Goal: Task Accomplishment & Management: Complete application form

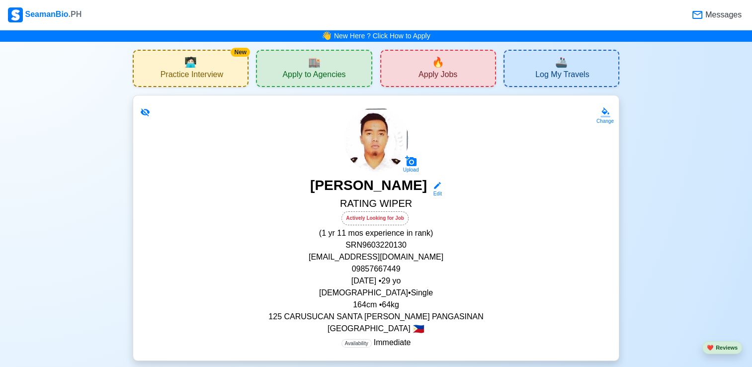
click at [309, 72] on span "Apply to Agencies" at bounding box center [313, 76] width 63 height 12
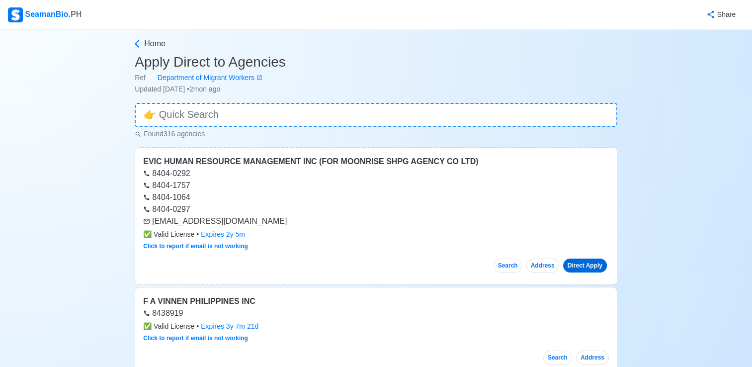
click at [580, 266] on link "Direct Apply" at bounding box center [585, 265] width 44 height 14
click at [577, 264] on link "Direct Apply" at bounding box center [585, 265] width 44 height 14
click at [593, 261] on link "Direct Apply" at bounding box center [585, 265] width 44 height 14
click at [579, 269] on link "Direct Apply" at bounding box center [585, 265] width 44 height 14
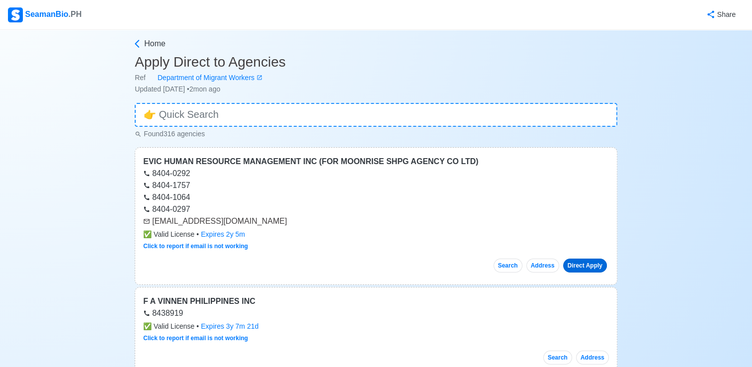
click at [587, 264] on link "Direct Apply" at bounding box center [585, 265] width 44 height 14
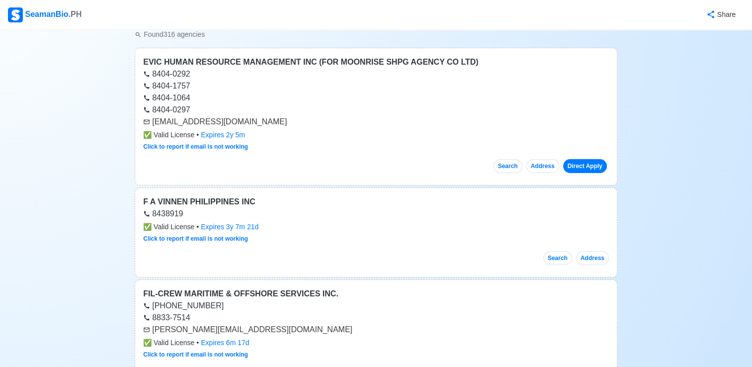
scroll to position [50, 0]
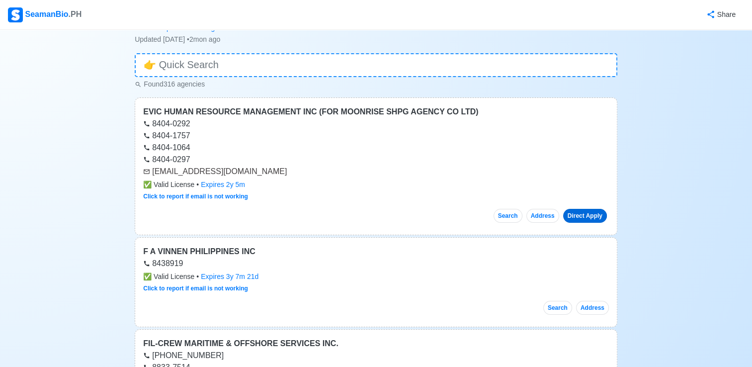
click at [581, 212] on link "Direct Apply" at bounding box center [585, 216] width 44 height 14
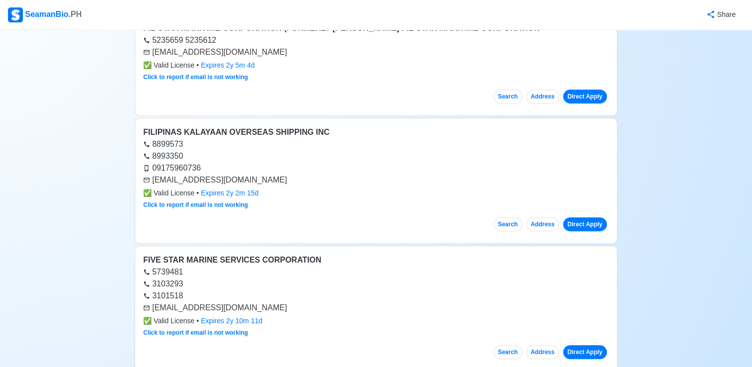
scroll to position [646, 0]
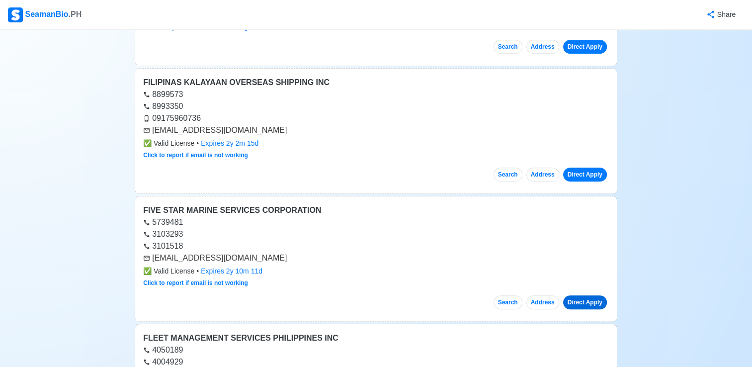
click at [582, 297] on link "Direct Apply" at bounding box center [585, 302] width 44 height 14
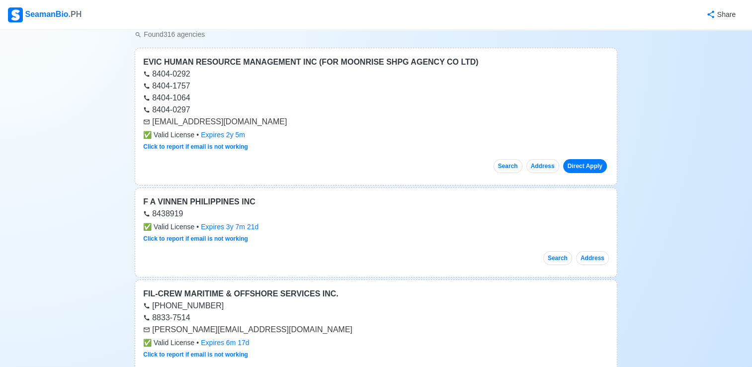
scroll to position [0, 0]
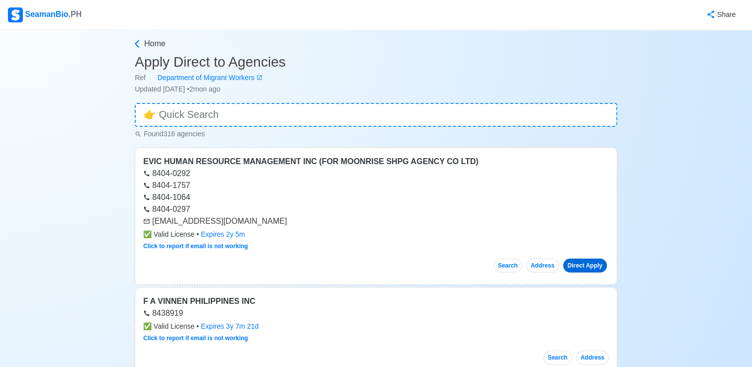
click at [579, 264] on link "Direct Apply" at bounding box center [585, 265] width 44 height 14
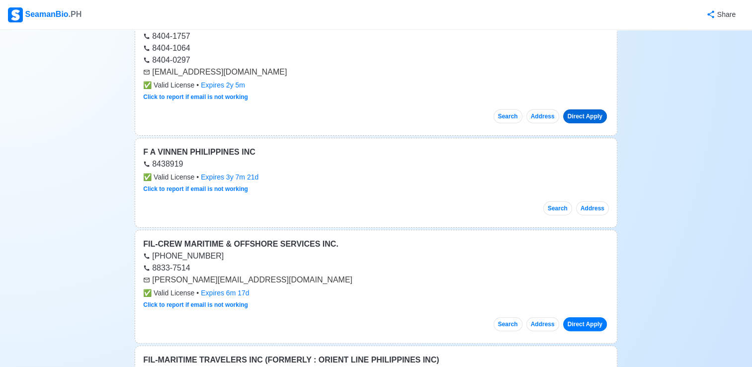
scroll to position [199, 0]
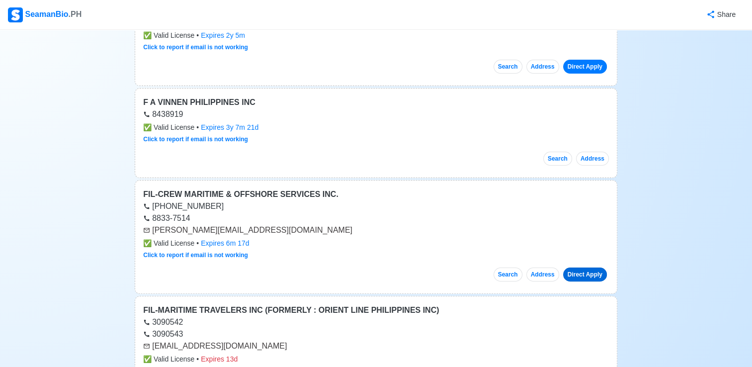
click at [587, 273] on link "Direct Apply" at bounding box center [585, 274] width 44 height 14
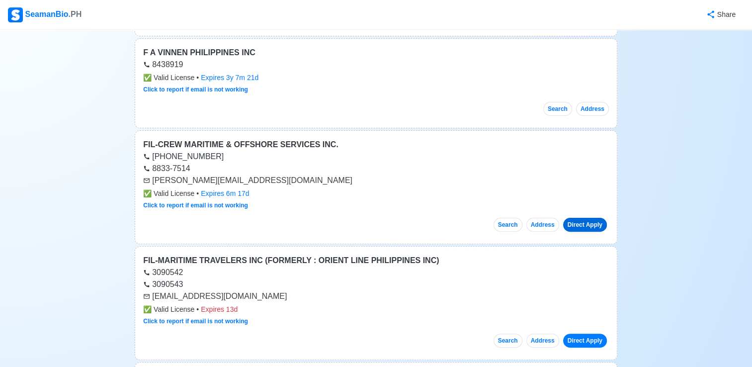
scroll to position [298, 0]
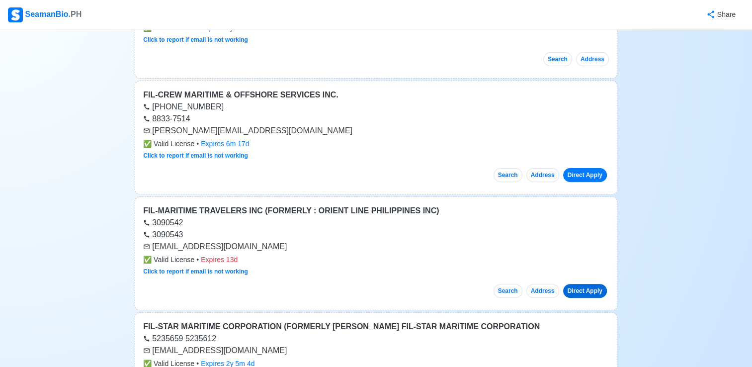
click at [580, 288] on link "Direct Apply" at bounding box center [585, 291] width 44 height 14
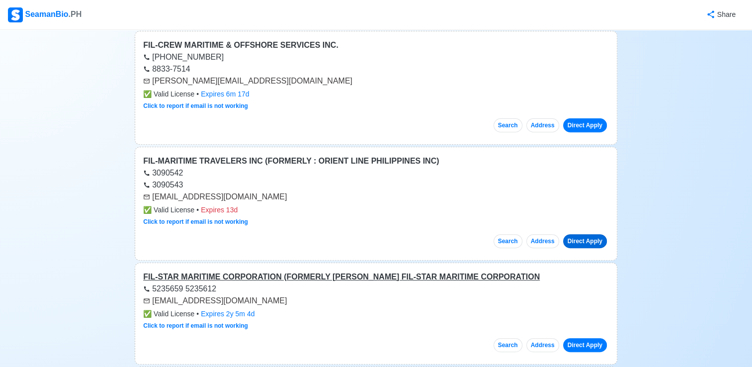
scroll to position [397, 0]
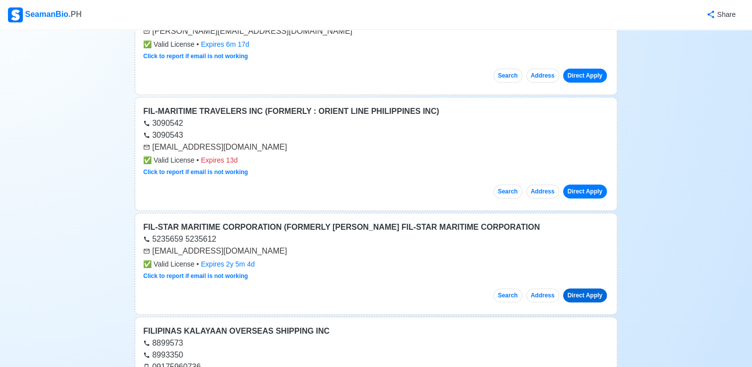
click at [583, 295] on link "Direct Apply" at bounding box center [585, 295] width 44 height 14
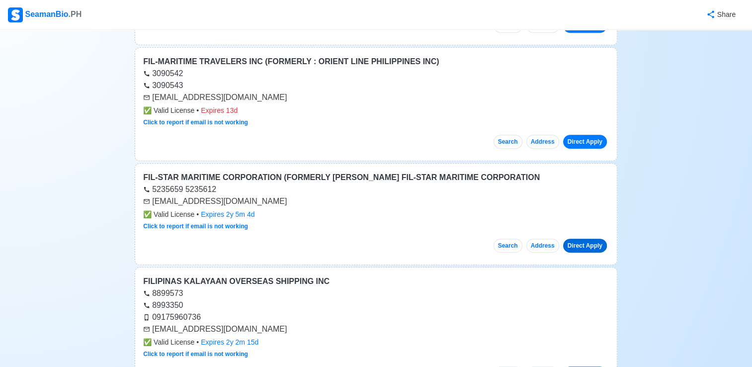
scroll to position [497, 0]
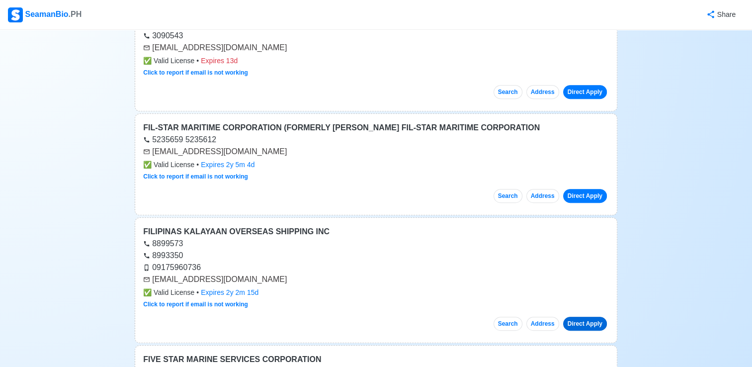
click at [586, 318] on link "Direct Apply" at bounding box center [585, 323] width 44 height 14
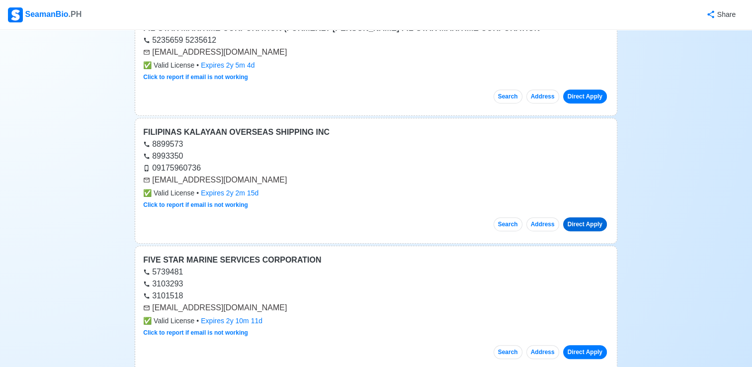
scroll to position [646, 0]
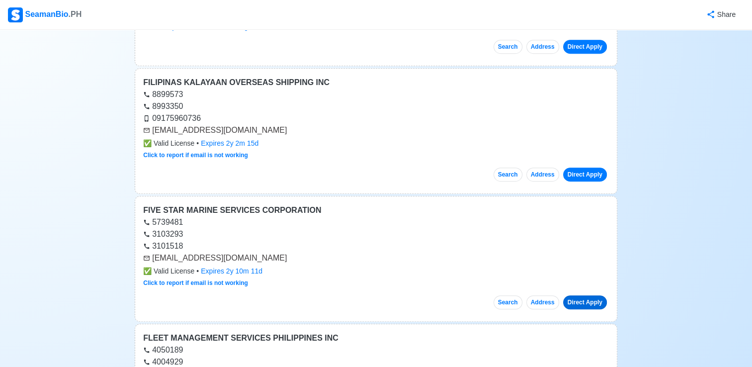
click at [581, 297] on link "Direct Apply" at bounding box center [585, 302] width 44 height 14
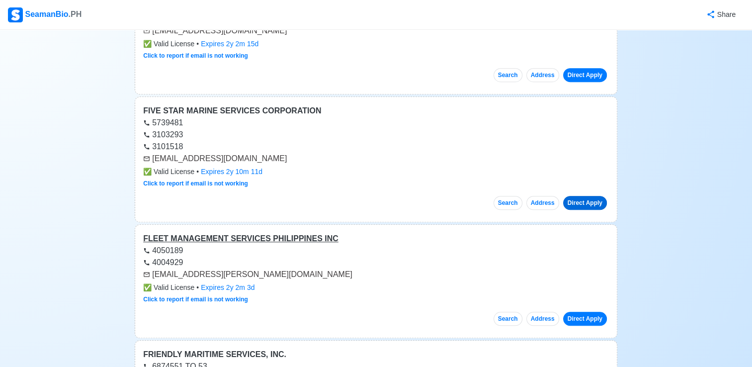
scroll to position [795, 0]
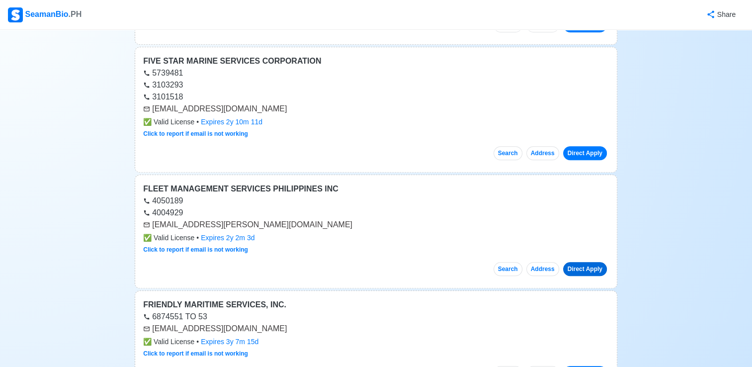
click at [595, 267] on link "Direct Apply" at bounding box center [585, 269] width 44 height 14
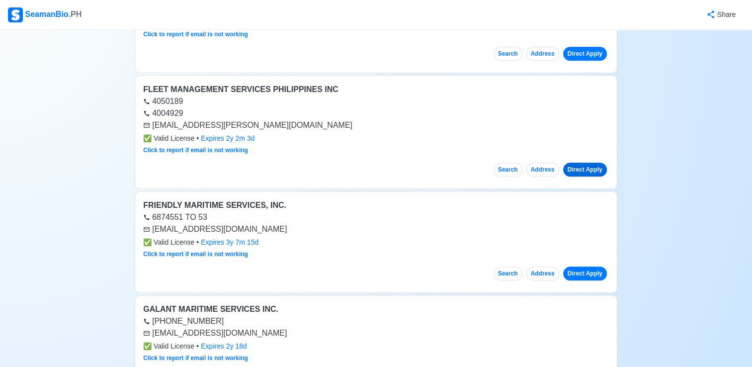
scroll to position [944, 0]
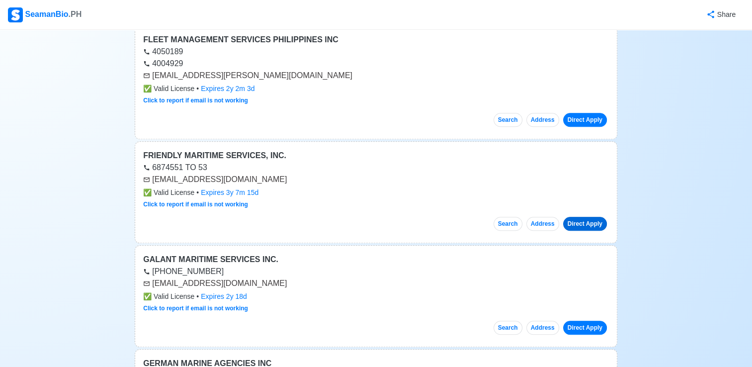
click at [581, 220] on link "Direct Apply" at bounding box center [585, 224] width 44 height 14
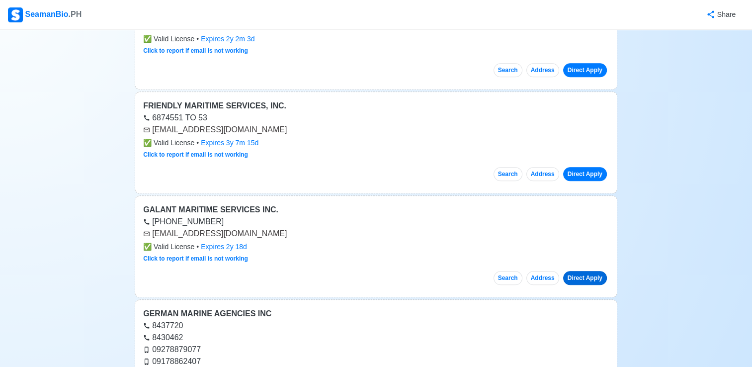
click at [577, 273] on link "Direct Apply" at bounding box center [585, 278] width 44 height 14
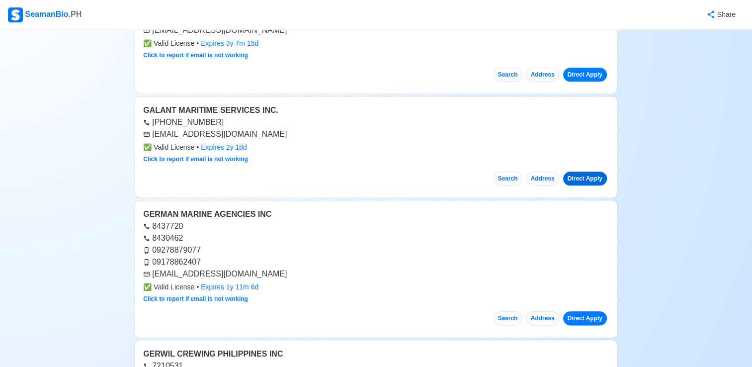
scroll to position [1143, 0]
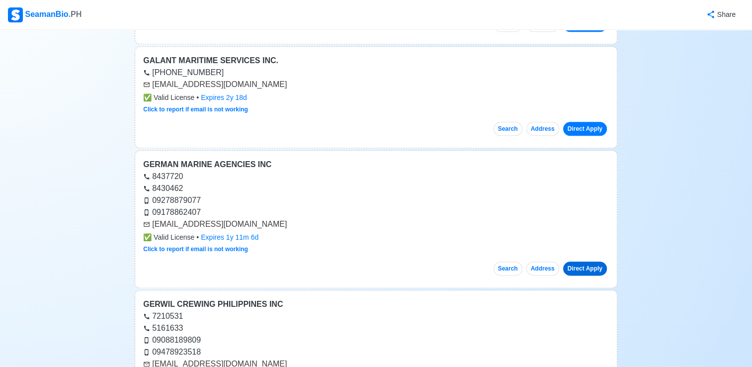
click at [586, 265] on link "Direct Apply" at bounding box center [585, 268] width 44 height 14
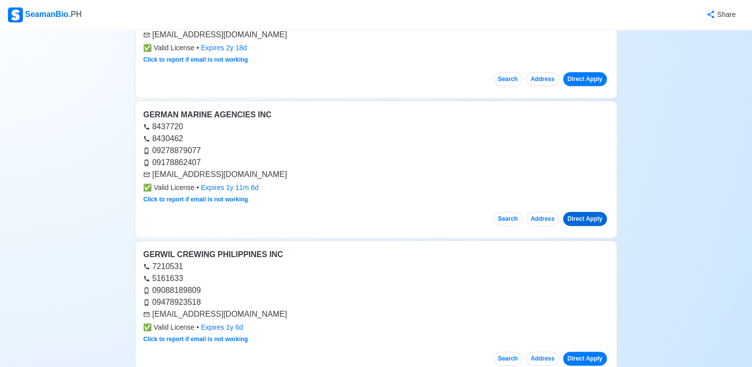
scroll to position [1242, 0]
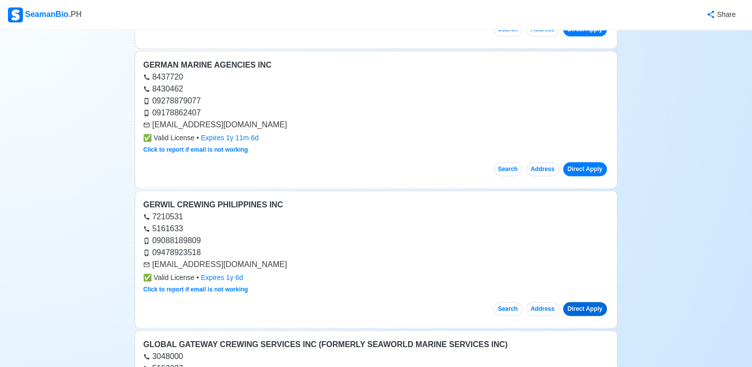
click at [582, 303] on link "Direct Apply" at bounding box center [585, 309] width 44 height 14
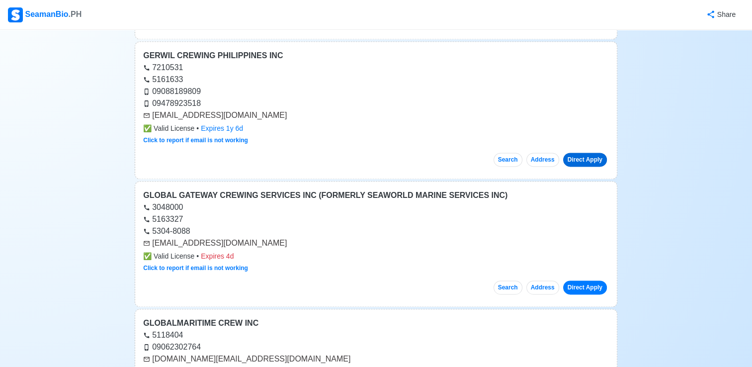
scroll to position [1441, 0]
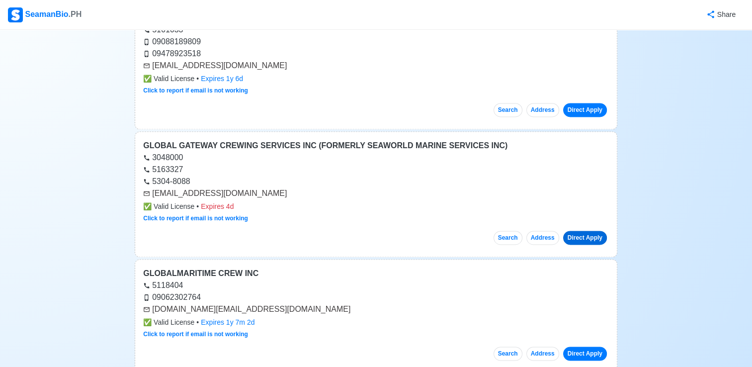
click at [582, 230] on link "Direct Apply" at bounding box center [585, 237] width 44 height 14
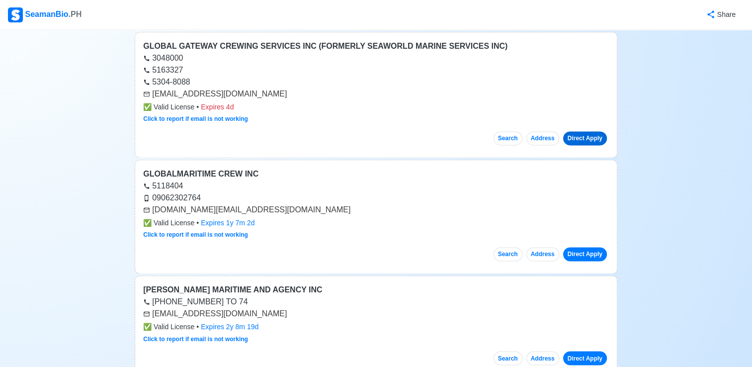
scroll to position [1590, 0]
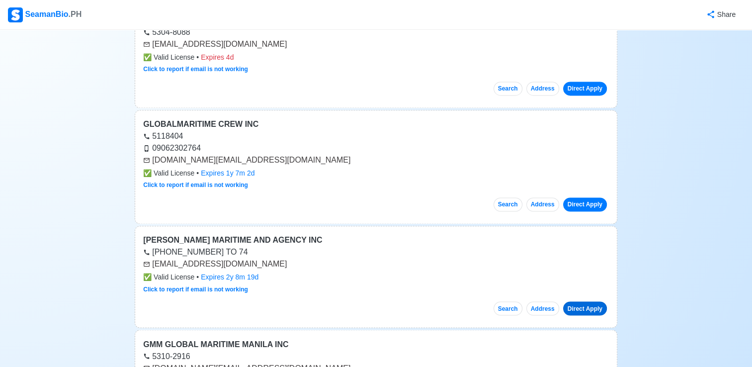
click at [587, 301] on link "Direct Apply" at bounding box center [585, 308] width 44 height 14
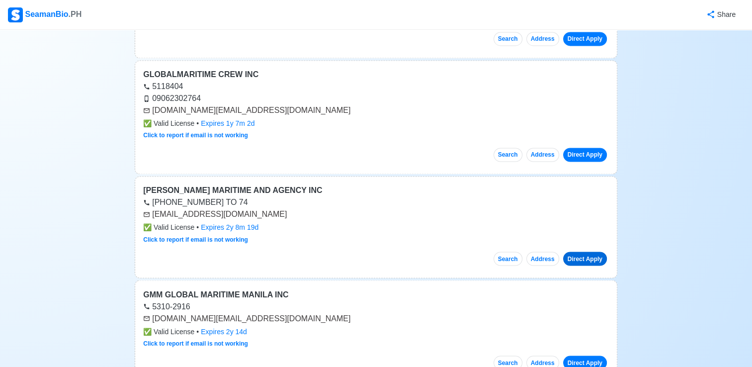
scroll to position [1689, 0]
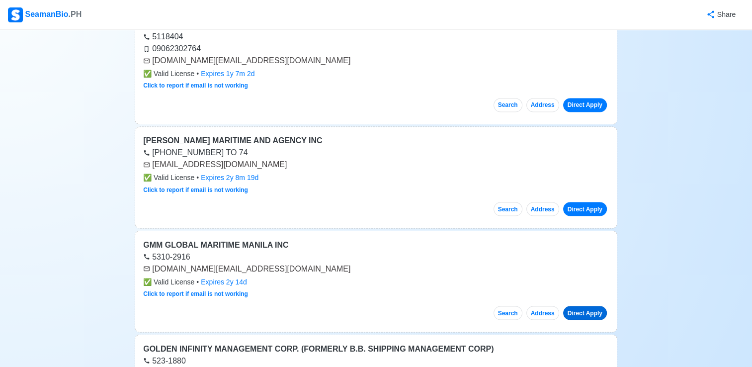
click at [583, 305] on link "Direct Apply" at bounding box center [585, 312] width 44 height 14
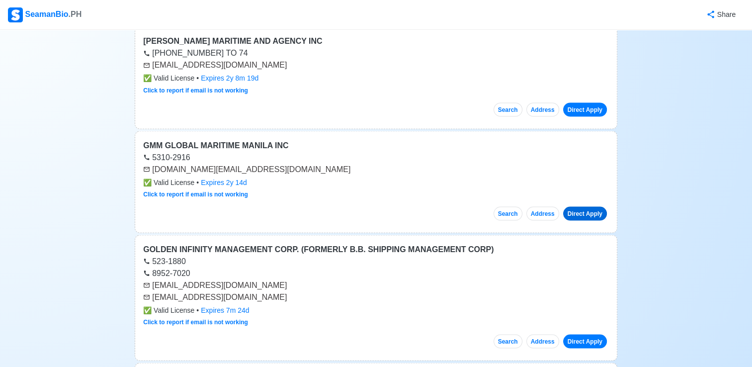
scroll to position [1838, 0]
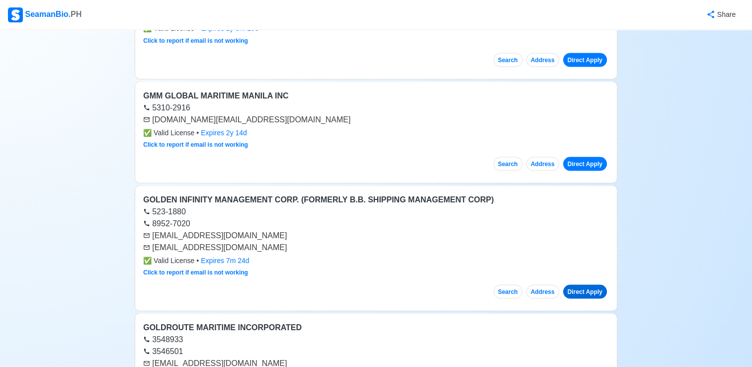
click at [587, 284] on link "Direct Apply" at bounding box center [585, 291] width 44 height 14
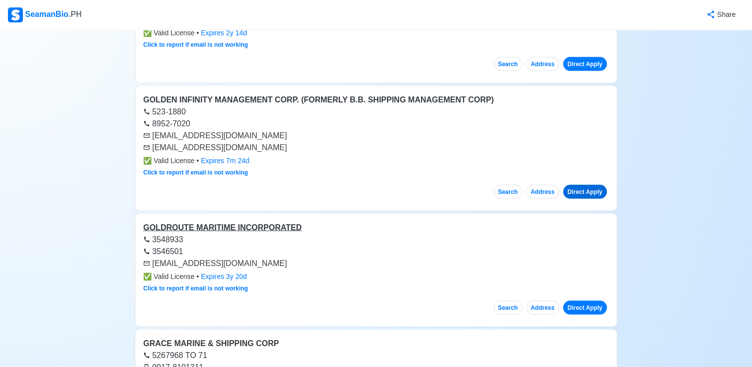
scroll to position [1987, 0]
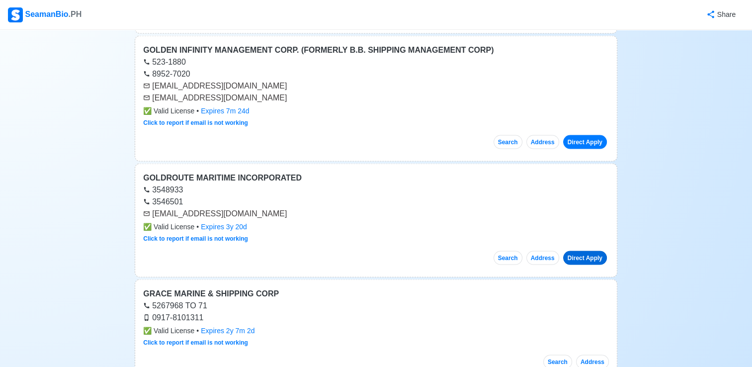
click at [587, 253] on link "Direct Apply" at bounding box center [585, 258] width 44 height 14
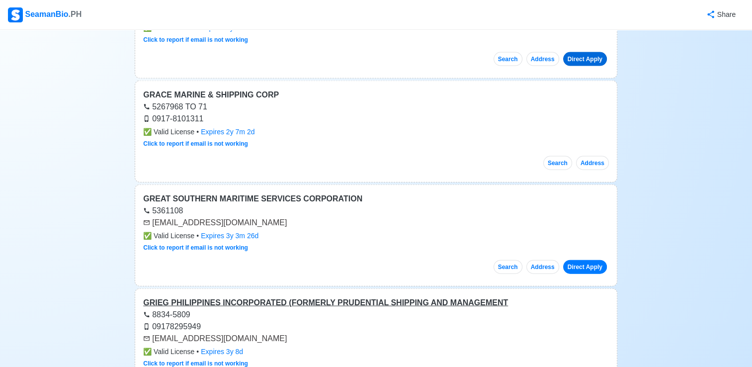
scroll to position [2235, 0]
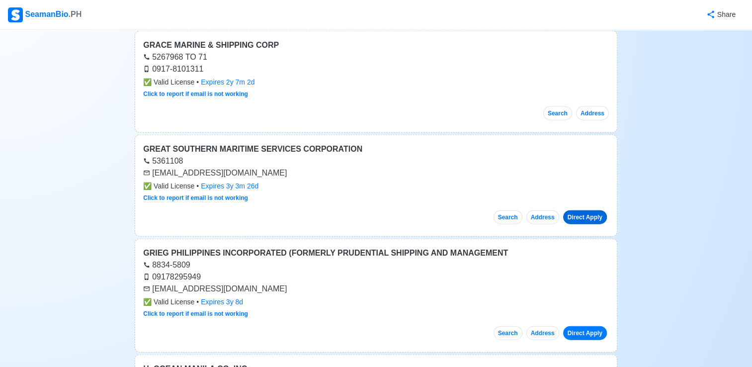
click at [587, 210] on link "Direct Apply" at bounding box center [585, 217] width 44 height 14
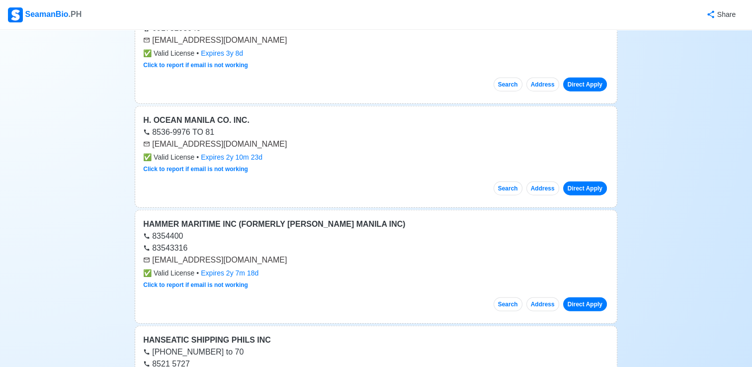
scroll to position [2533, 0]
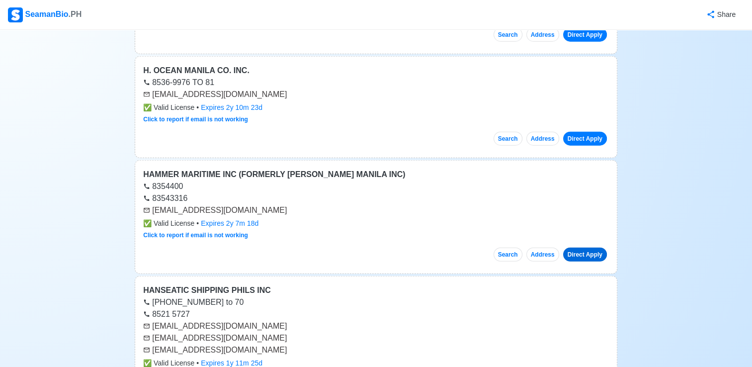
click at [578, 247] on link "Direct Apply" at bounding box center [585, 254] width 44 height 14
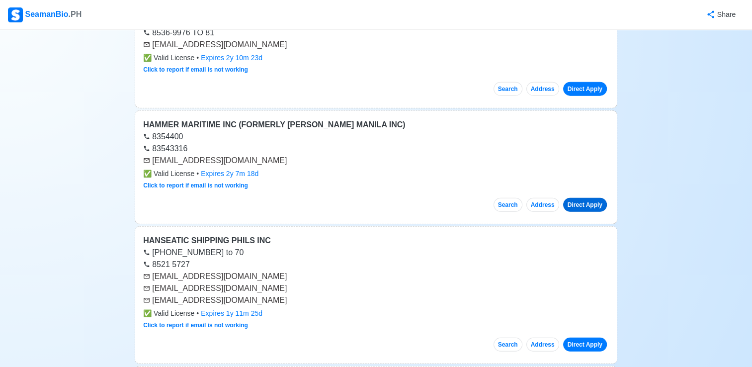
scroll to position [2633, 0]
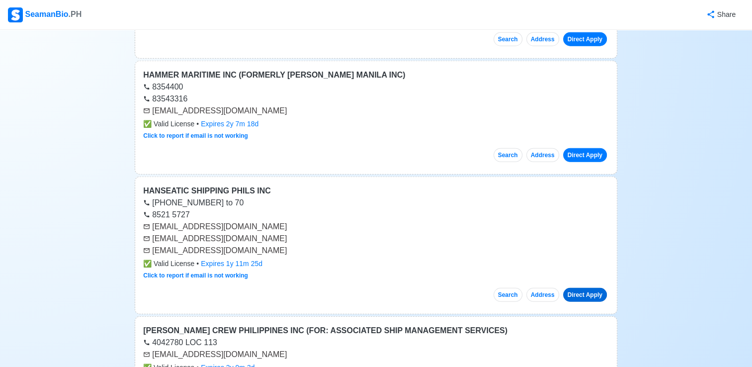
click at [590, 288] on link "Direct Apply" at bounding box center [585, 295] width 44 height 14
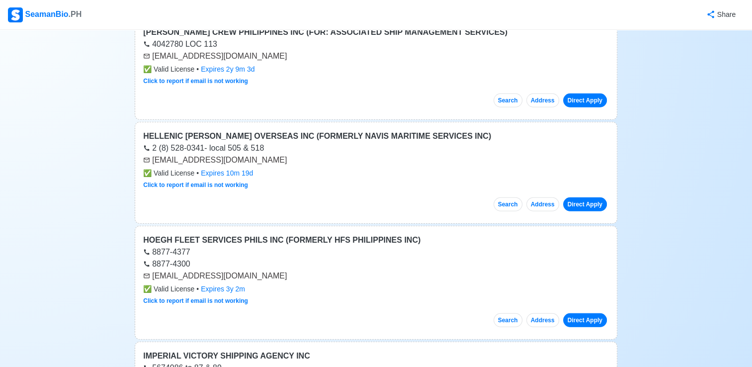
scroll to position [2980, 0]
